Goal: Use online tool/utility: Use online tool/utility

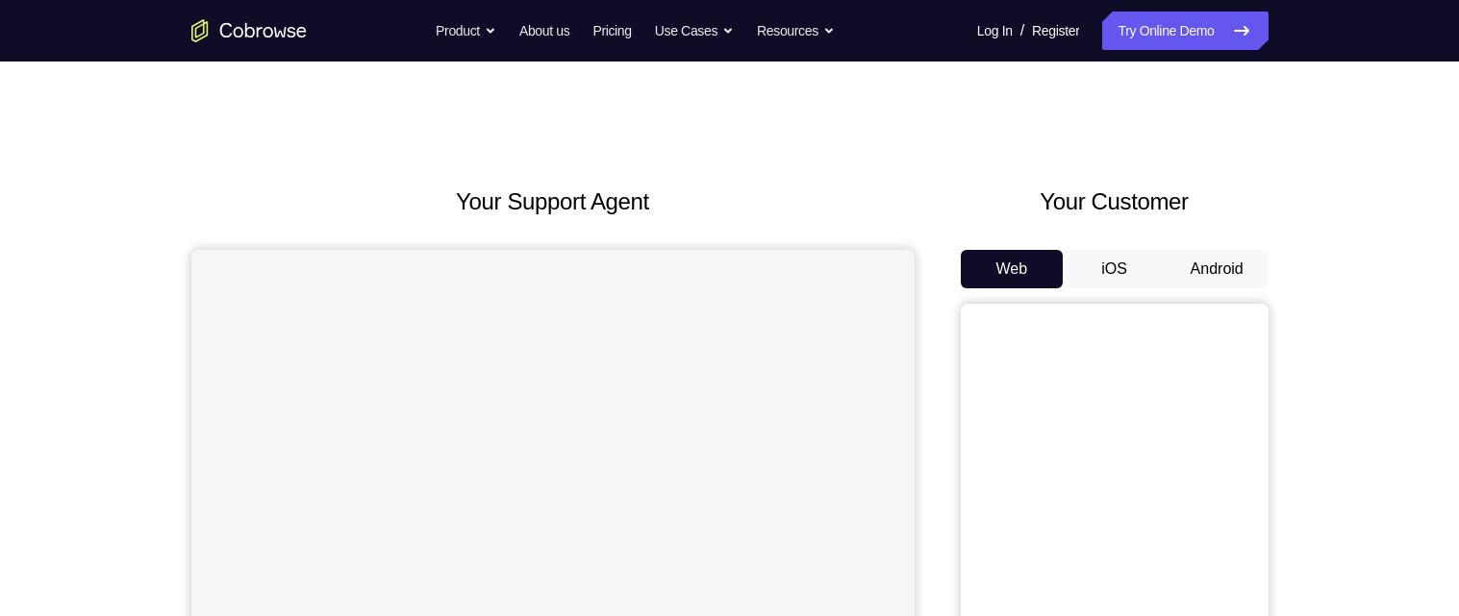
click at [1191, 282] on button "Android" at bounding box center [1217, 269] width 103 height 38
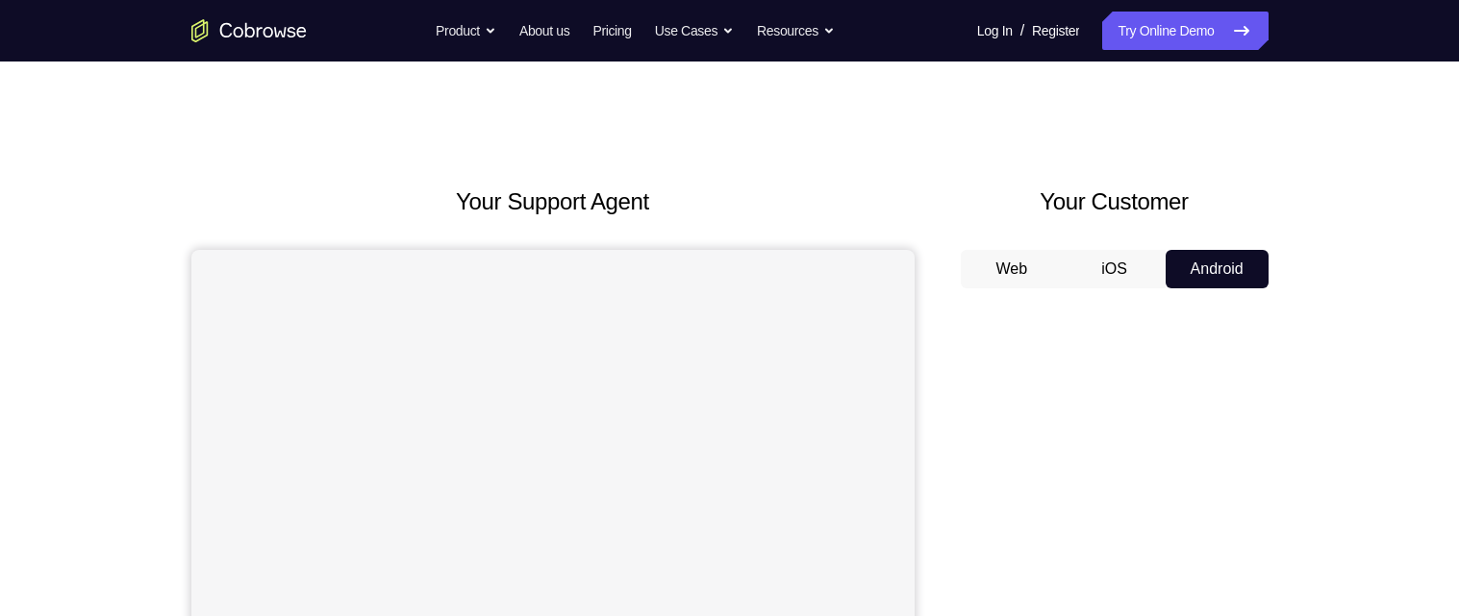
scroll to position [260, 0]
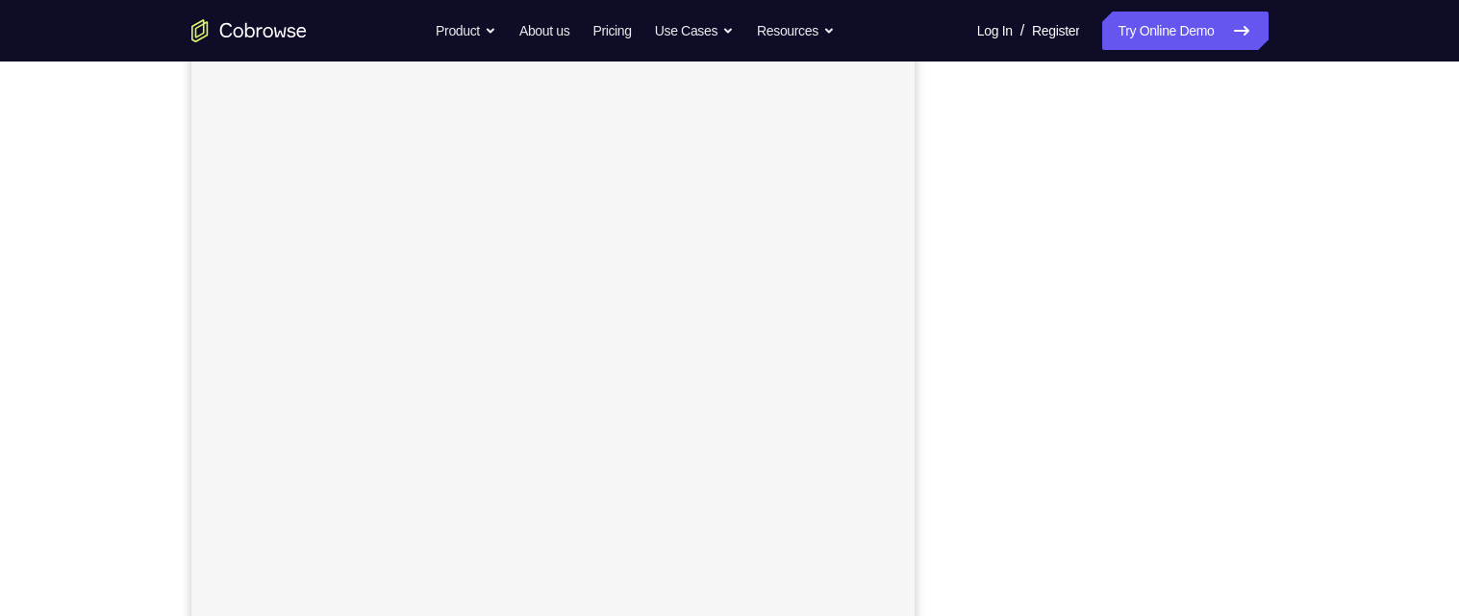
click at [1369, 576] on div "Your Support Agent Your Customer Web iOS Android Next Steps We’d be happy to gi…" at bounding box center [729, 436] width 1459 height 1268
click at [1348, 594] on div "Your Support Agent Your Customer Web iOS Android Next Steps We’d be happy to gi…" at bounding box center [729, 436] width 1459 height 1268
click at [1332, 571] on div "Your Support Agent Your Customer Web iOS Android Next Steps We’d be happy to gi…" at bounding box center [729, 436] width 1231 height 1268
click at [1330, 543] on div "Your Support Agent Your Customer Web iOS Android Next Steps We’d be happy to gi…" at bounding box center [729, 436] width 1231 height 1268
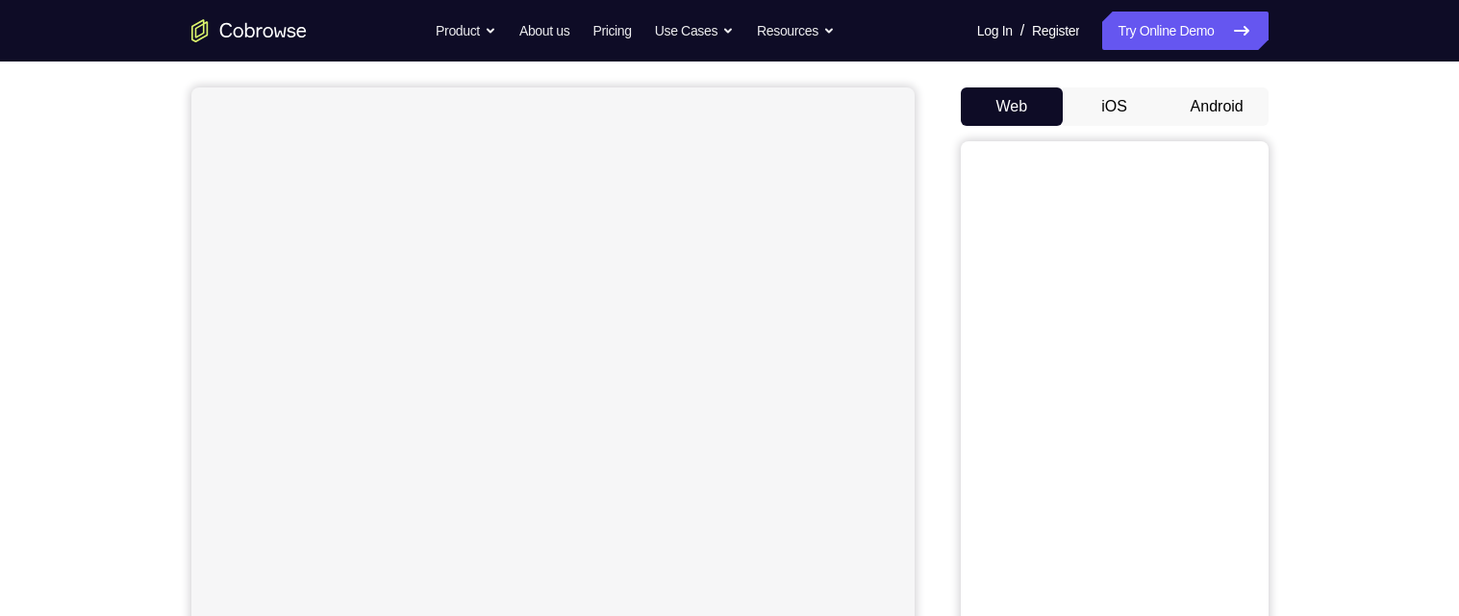
click at [939, 360] on div "Your Support Agent Your Customer Web iOS Android" at bounding box center [729, 377] width 1077 height 711
click at [1238, 109] on button "Android" at bounding box center [1217, 107] width 103 height 38
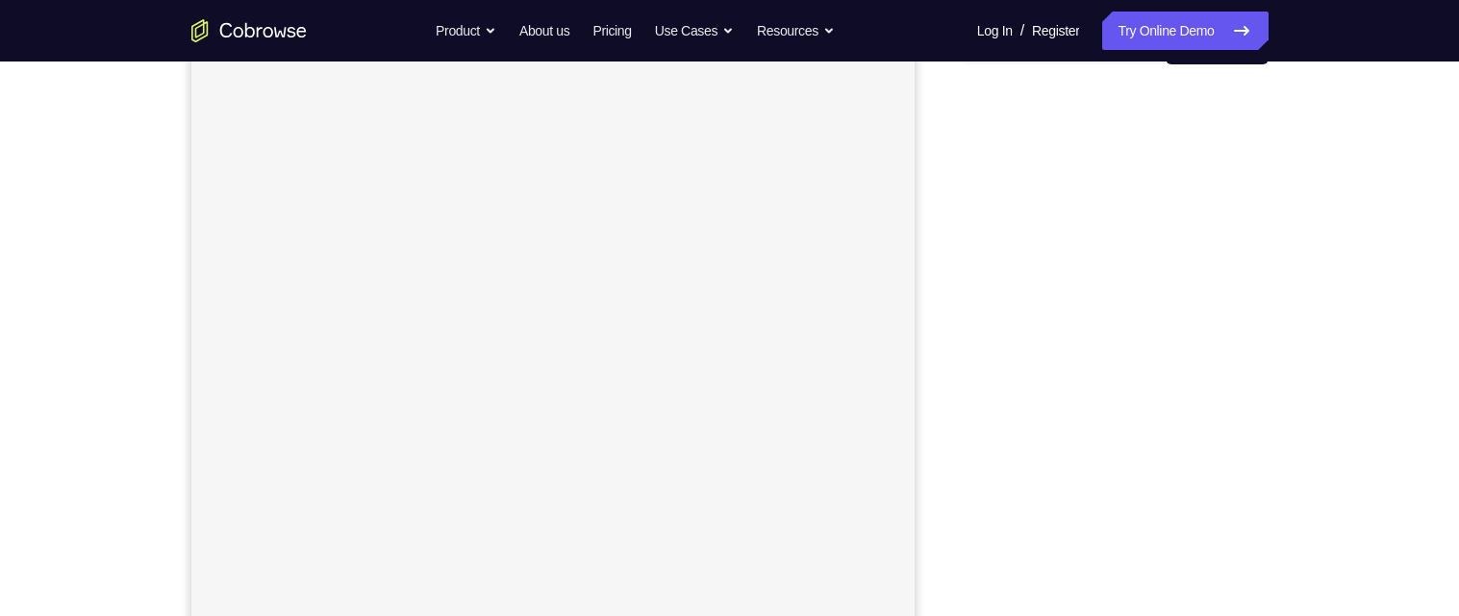
click at [1378, 495] on div "Your Support Agent Your Customer Web iOS Android Next Steps We’d be happy to gi…" at bounding box center [729, 471] width 1459 height 1268
click at [1287, 286] on div "Your Support Agent Your Customer Web iOS Android Next Steps We’d be happy to gi…" at bounding box center [729, 470] width 1231 height 1268
click at [1289, 255] on div "Your Support Agent Your Customer Web iOS Android Next Steps We’d be happy to gi…" at bounding box center [729, 470] width 1231 height 1268
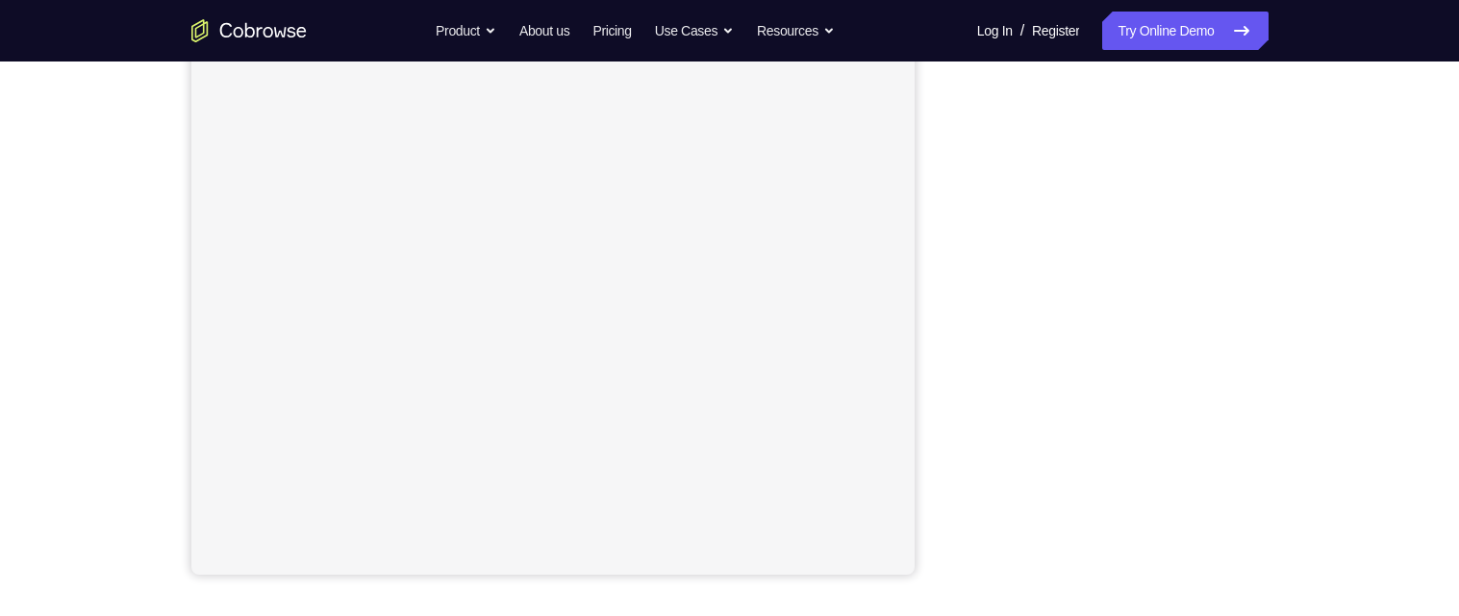
scroll to position [321, 0]
click at [1319, 103] on div "Your Support Agent Your Customer Web iOS Android Next Steps We’d be happy to gi…" at bounding box center [729, 374] width 1231 height 1268
click at [1318, 99] on div "Your Support Agent Your Customer Web iOS Android Next Steps We’d be happy to gi…" at bounding box center [729, 374] width 1231 height 1268
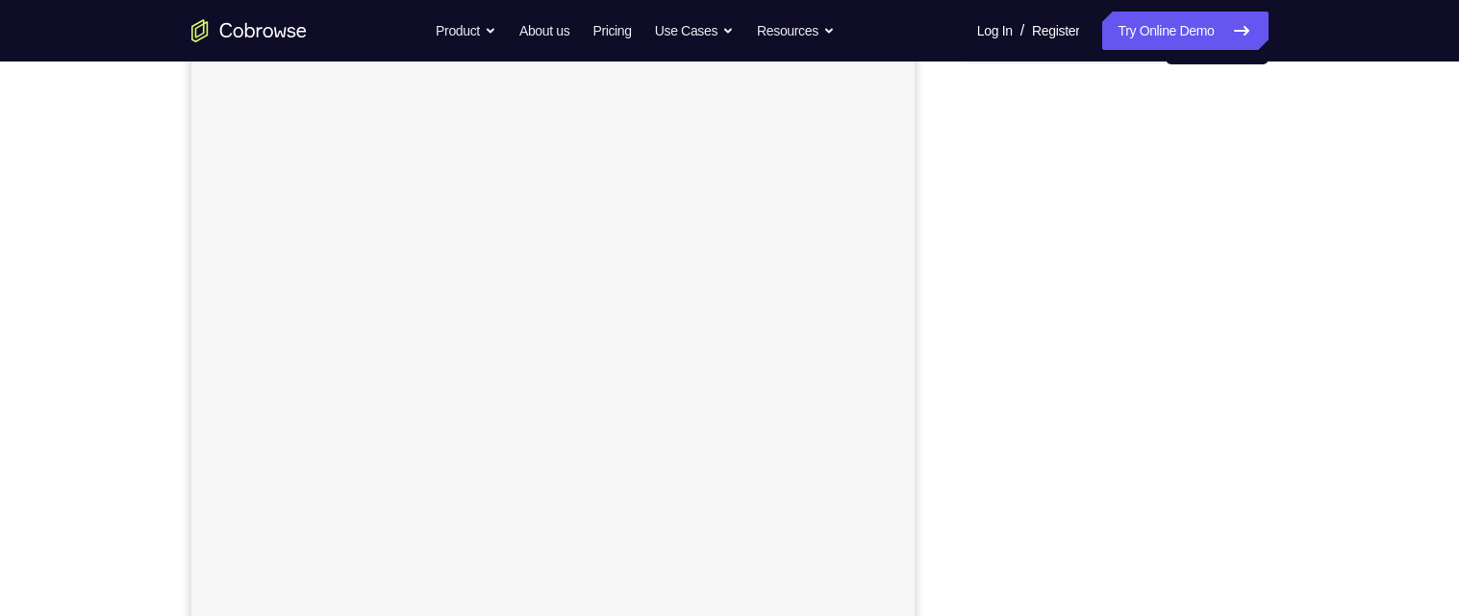
scroll to position [237, 0]
click at [1337, 308] on div "Your Support Agent Your Customer Web iOS Android Next Steps We’d be happy to gi…" at bounding box center [729, 459] width 1231 height 1268
click at [1280, 193] on div "Your Support Agent Your Customer Web iOS Android Next Steps We’d be happy to gi…" at bounding box center [729, 429] width 1231 height 1268
click at [1281, 178] on div "Your Support Agent Your Customer Web iOS Android Next Steps We’d be happy to gi…" at bounding box center [729, 429] width 1231 height 1268
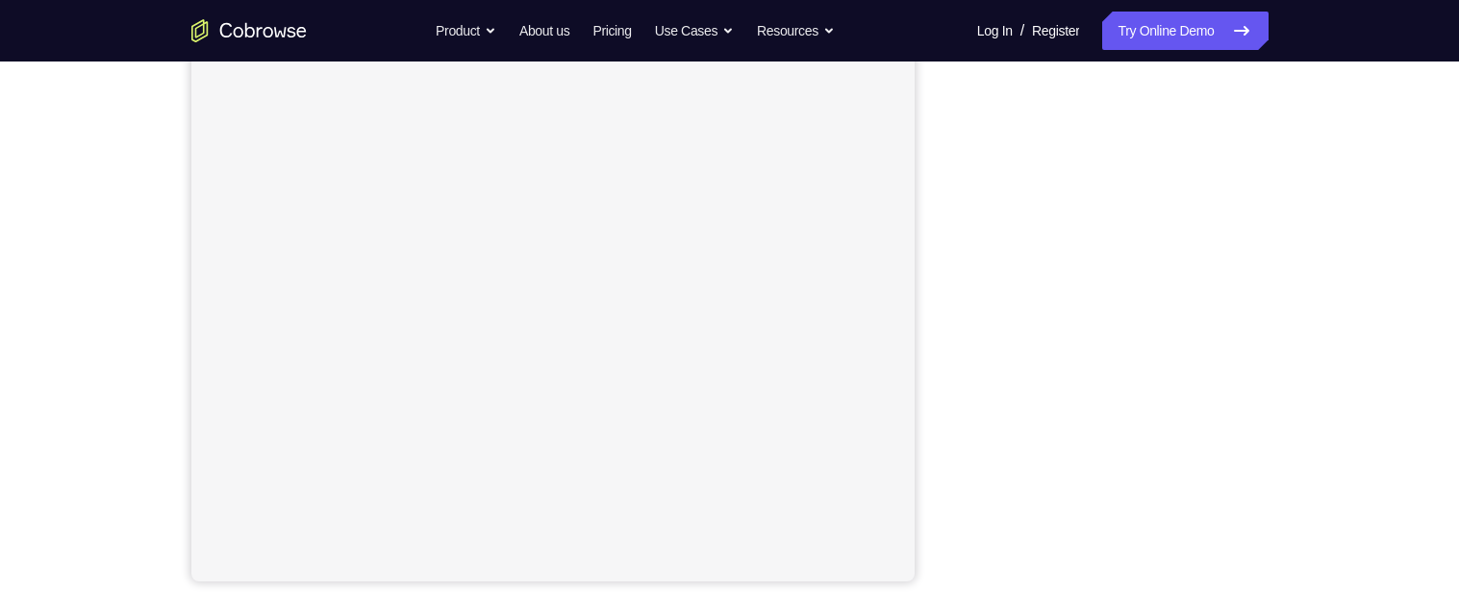
scroll to position [306, 0]
click at [1309, 241] on div "Your Support Agent Your Customer Web iOS Android Next Steps We’d be happy to gi…" at bounding box center [729, 390] width 1231 height 1268
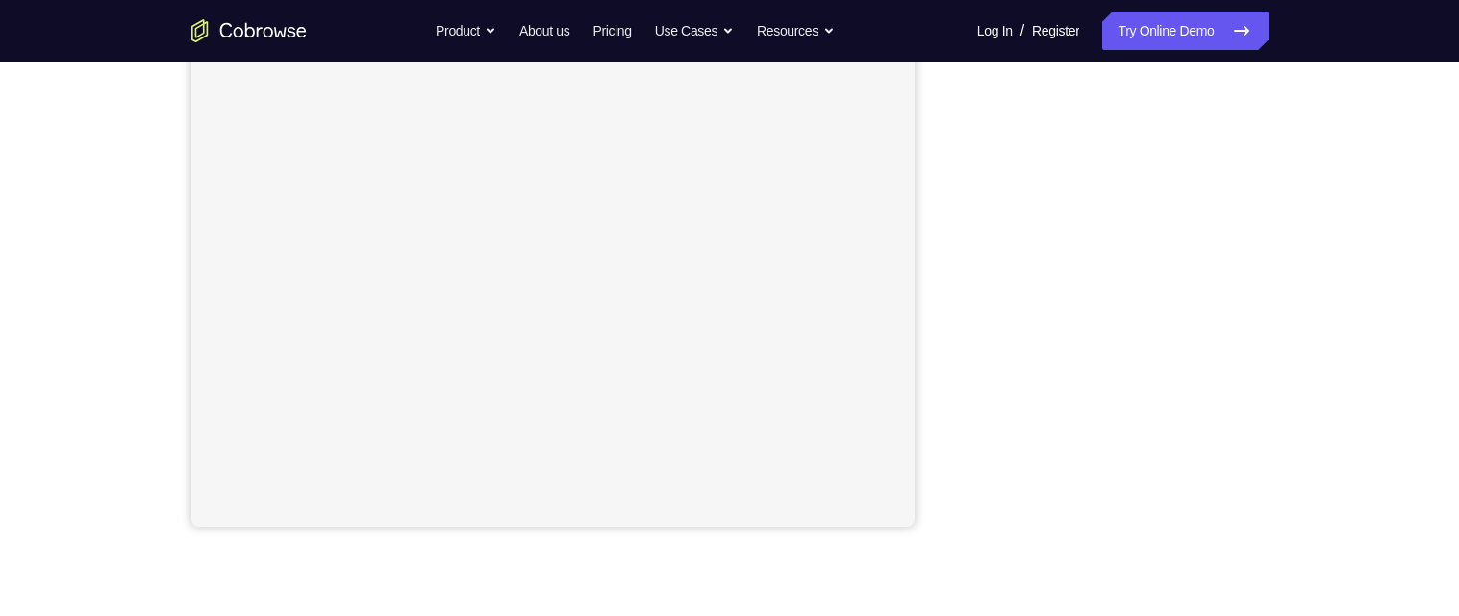
scroll to position [375, 0]
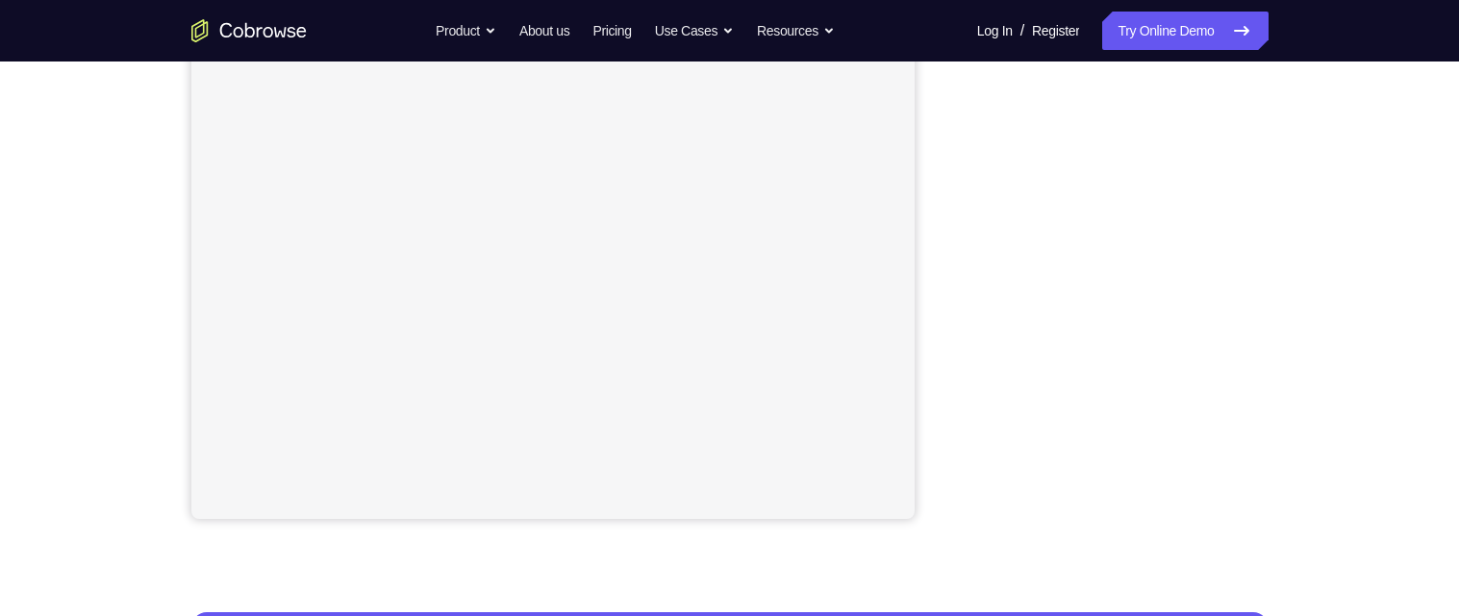
click at [1293, 306] on div "Your Support Agent Your Customer Web iOS Android Next Steps We’d be happy to gi…" at bounding box center [729, 320] width 1231 height 1268
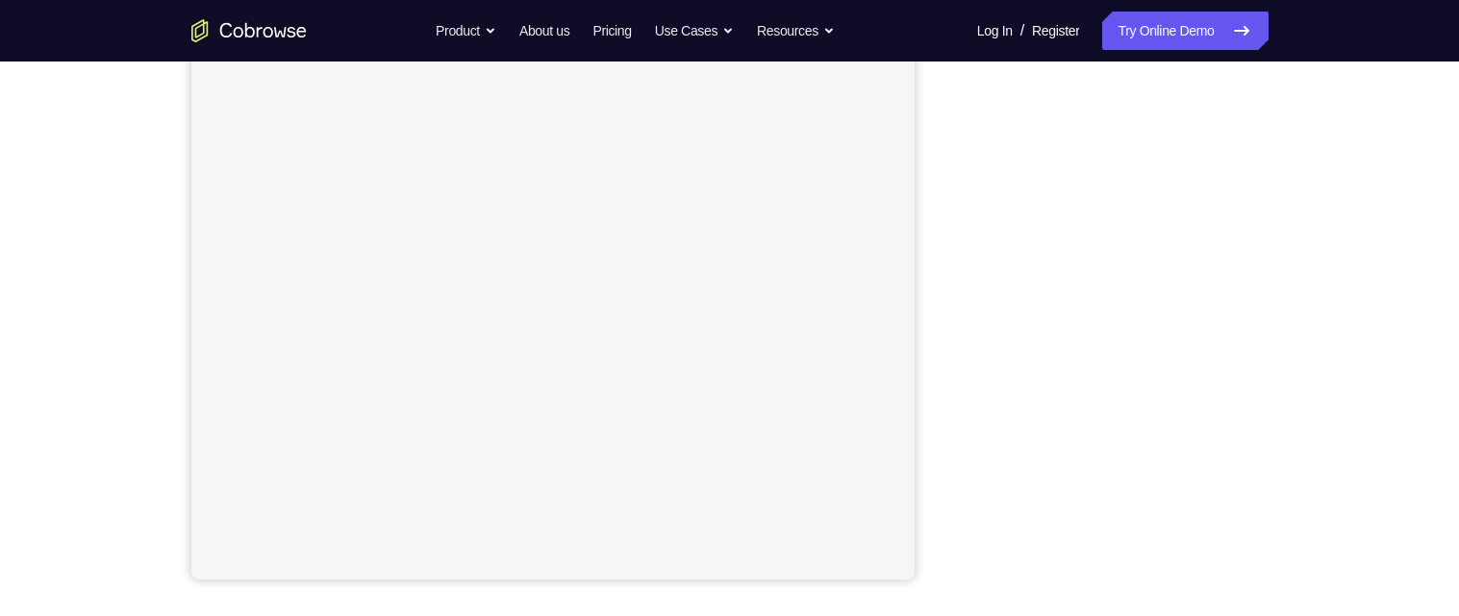
scroll to position [314, 0]
